Goal: Check status

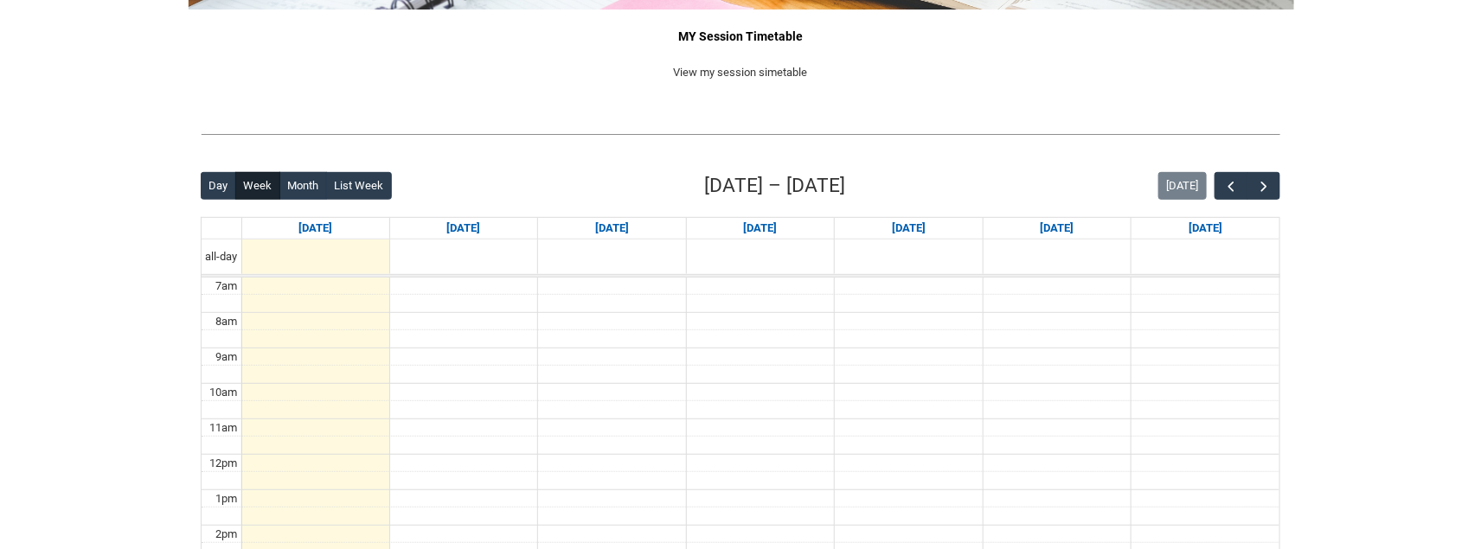
scroll to position [303, 0]
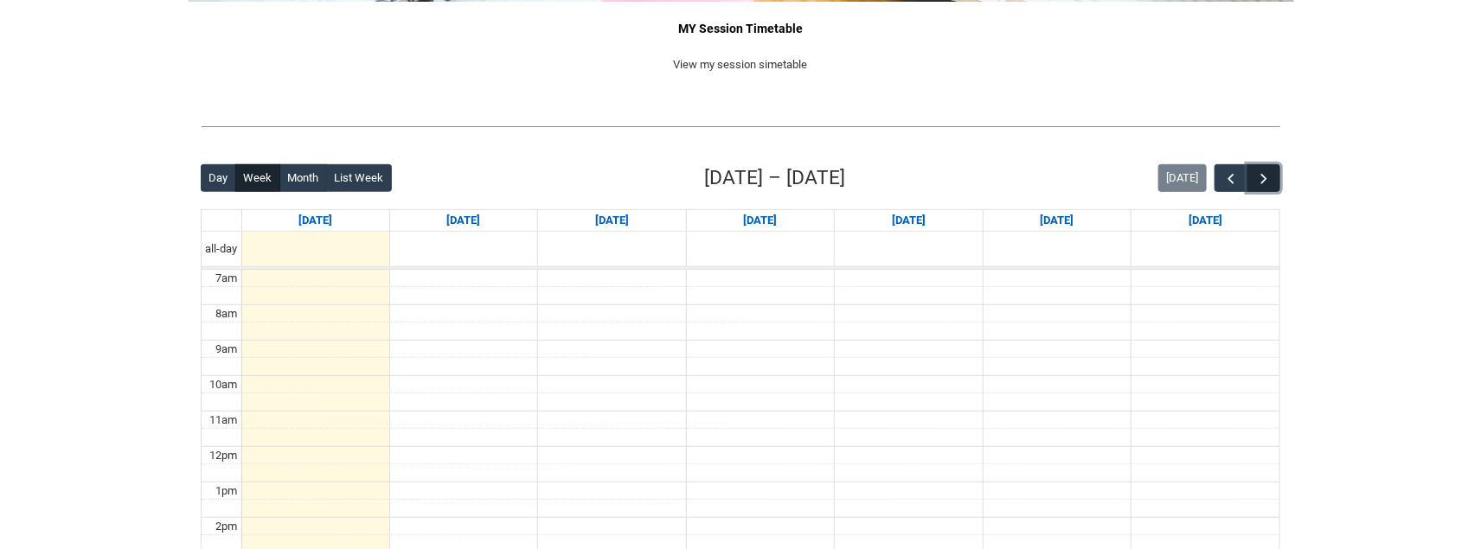
click at [1266, 176] on span "button" at bounding box center [1263, 178] width 17 height 17
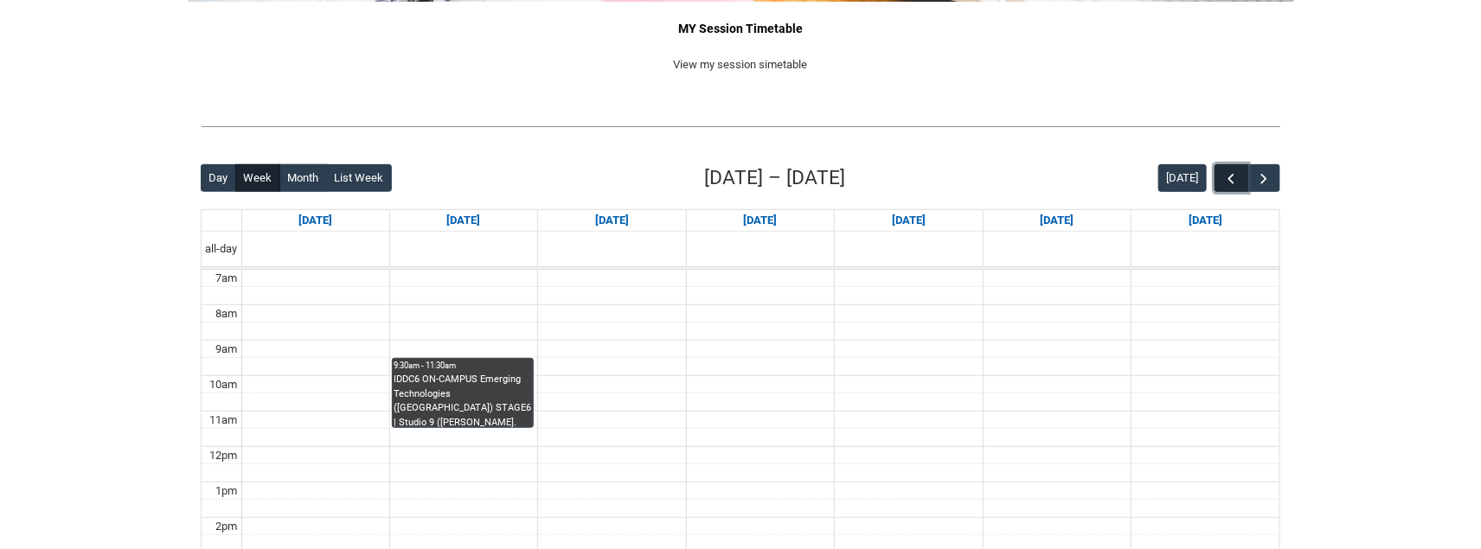
click at [1221, 176] on button "button" at bounding box center [1231, 178] width 33 height 29
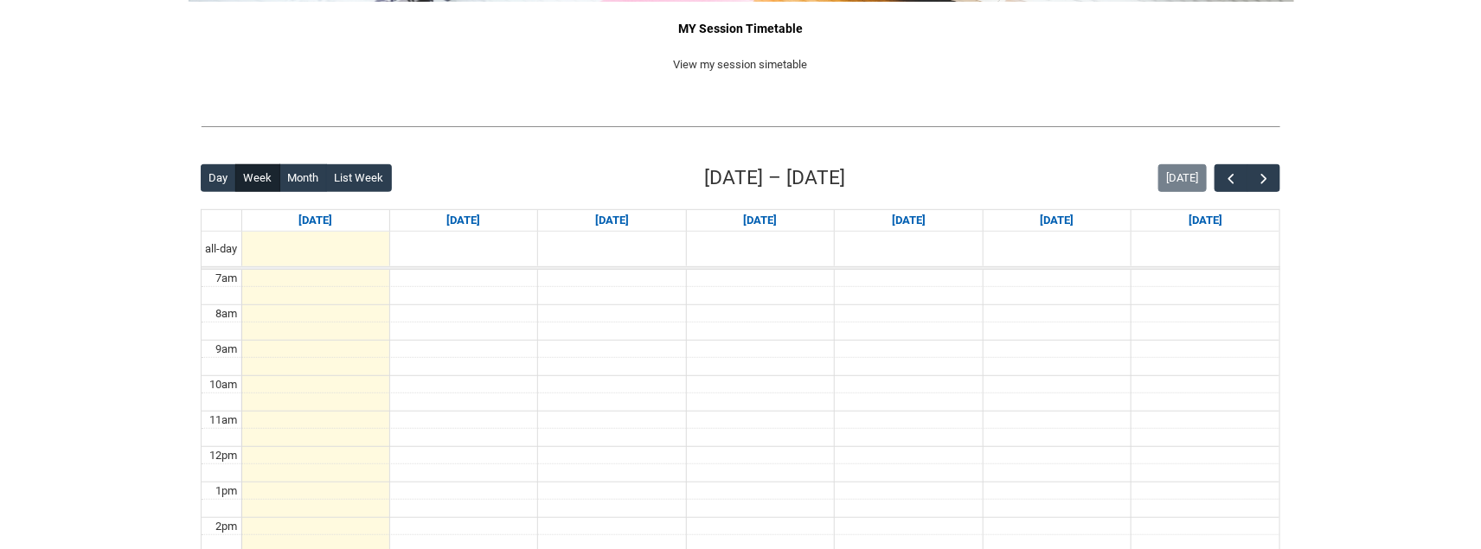
click at [1281, 181] on div "Back Loading... This page should update in a few seconds... Day Week Month List…" at bounding box center [740, 501] width 1107 height 702
click at [1277, 180] on button "button" at bounding box center [1264, 178] width 33 height 29
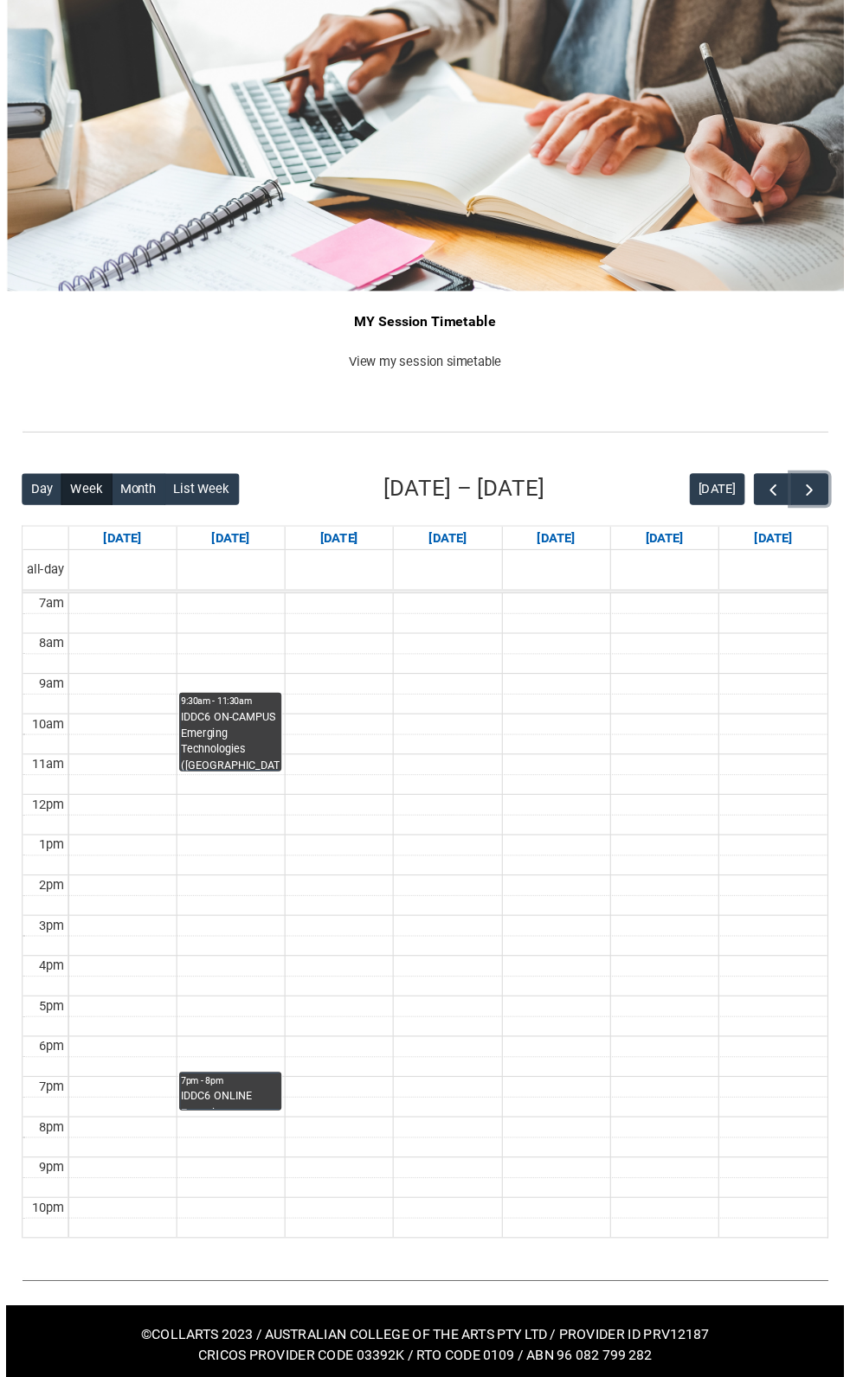
scroll to position [0, 0]
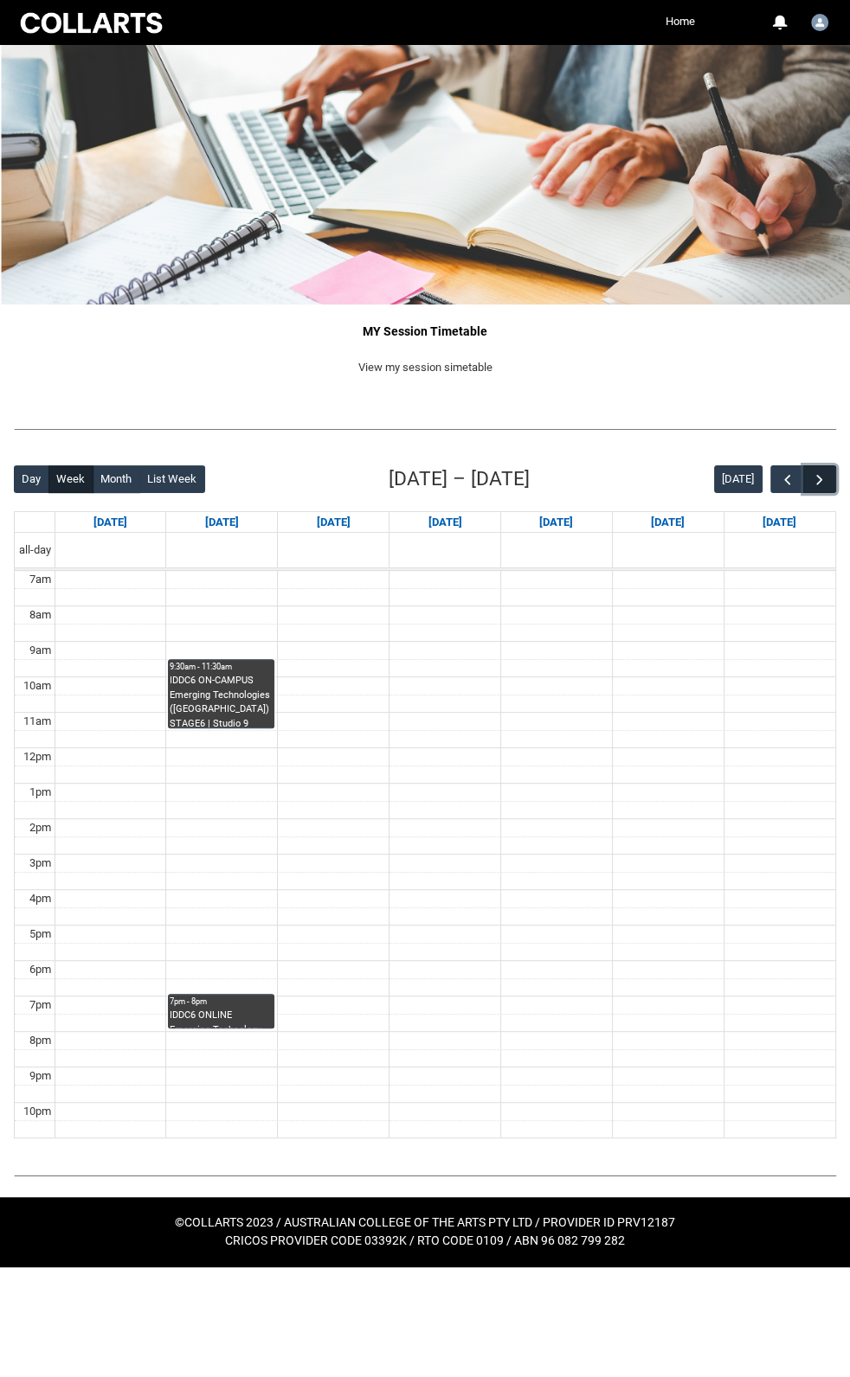
click at [821, 478] on span "button" at bounding box center [819, 480] width 17 height 17
click at [797, 479] on button "button" at bounding box center [786, 479] width 33 height 29
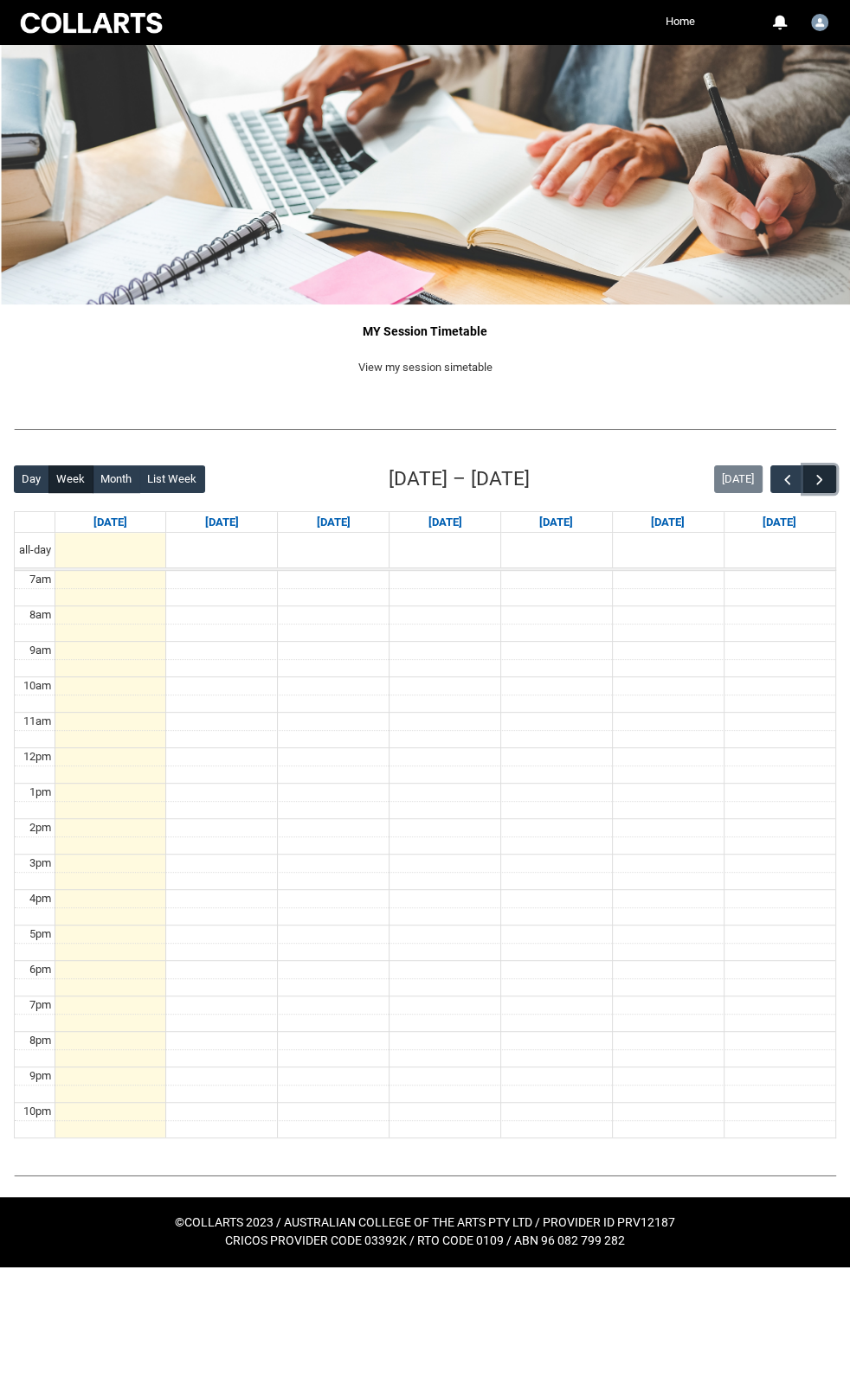
click at [828, 479] on button "button" at bounding box center [819, 479] width 33 height 29
